Goal: Use online tool/utility

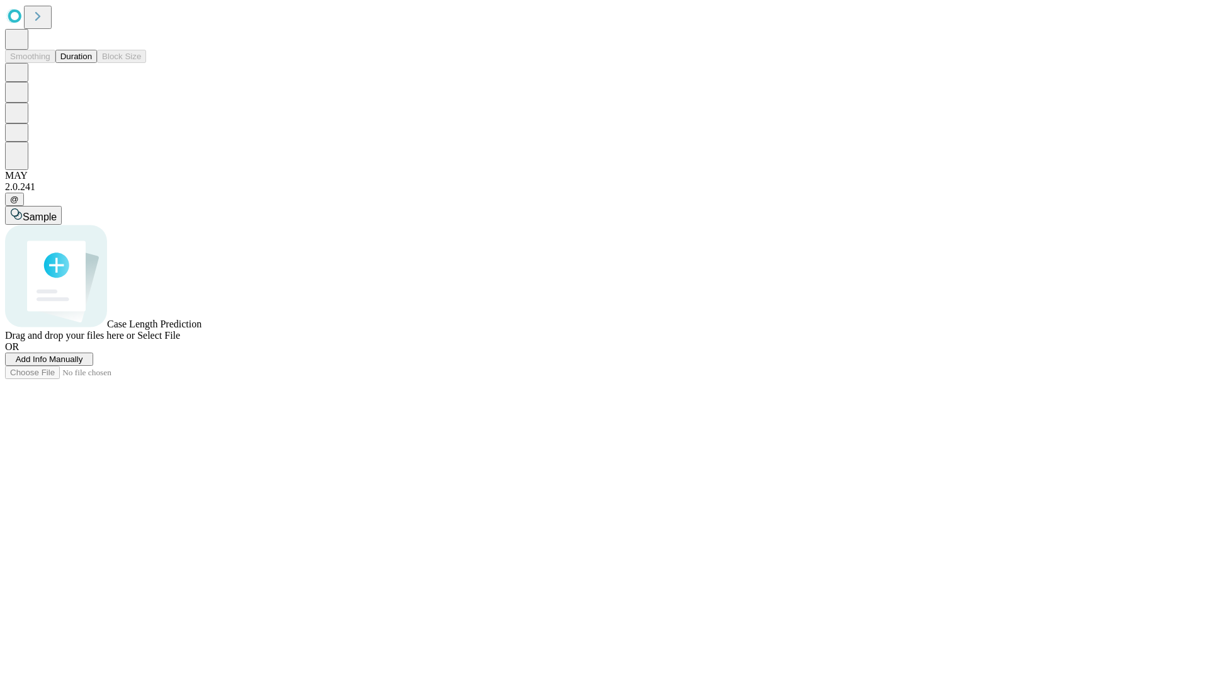
click at [92, 63] on button "Duration" at bounding box center [76, 56] width 42 height 13
click at [57, 211] on span "Sample" at bounding box center [40, 216] width 34 height 11
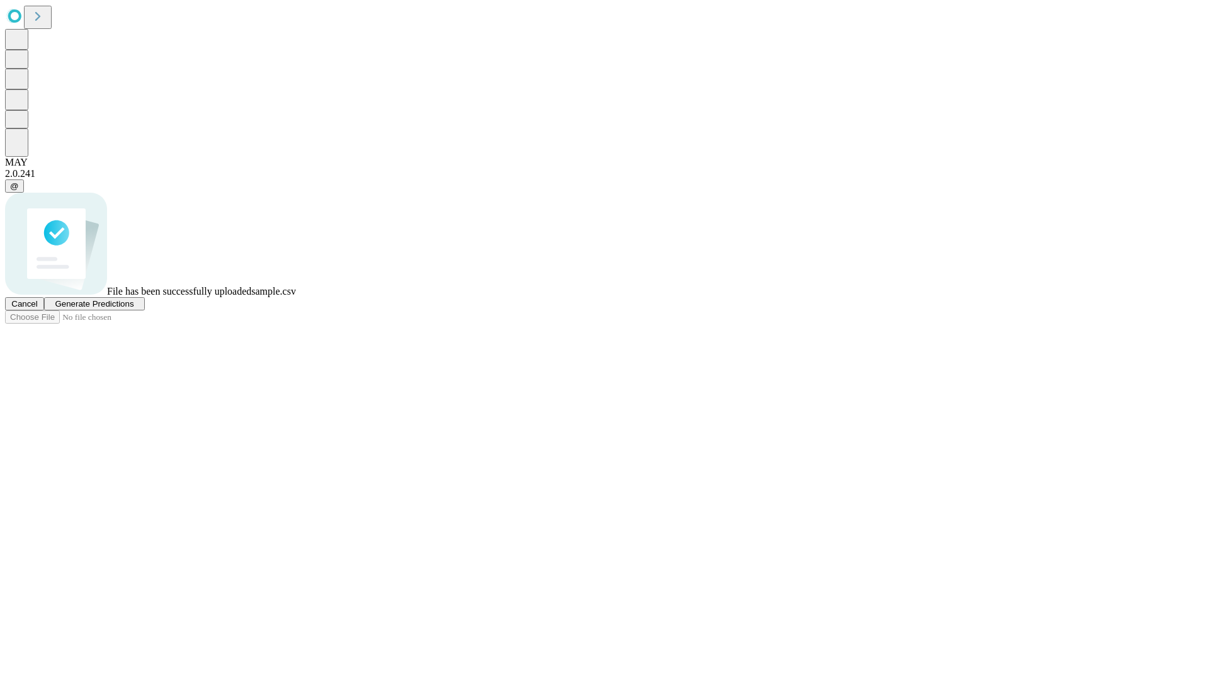
click at [133, 308] on span "Generate Predictions" at bounding box center [94, 303] width 79 height 9
